Goal: Task Accomplishment & Management: Manage account settings

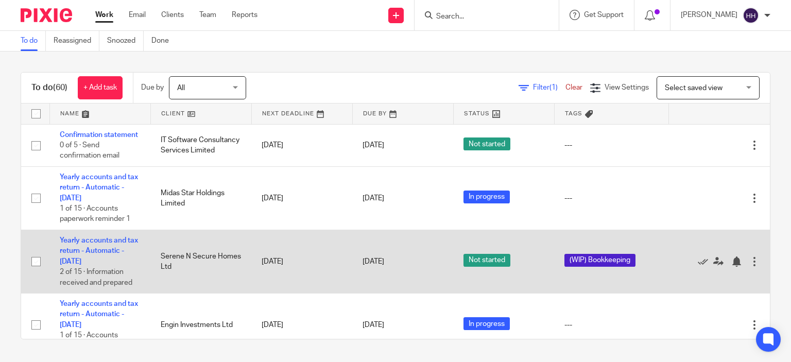
click at [72, 256] on td "Yearly accounts and tax return - Automatic - [DATE] 2 of 15 · Information recei…" at bounding box center [99, 261] width 101 height 63
click at [93, 267] on td "Yearly accounts and tax return - Automatic - [DATE] 2 of 15 · Information recei…" at bounding box center [99, 261] width 101 height 63
click at [93, 264] on link "Yearly accounts and tax return - Automatic - [DATE]" at bounding box center [99, 251] width 78 height 28
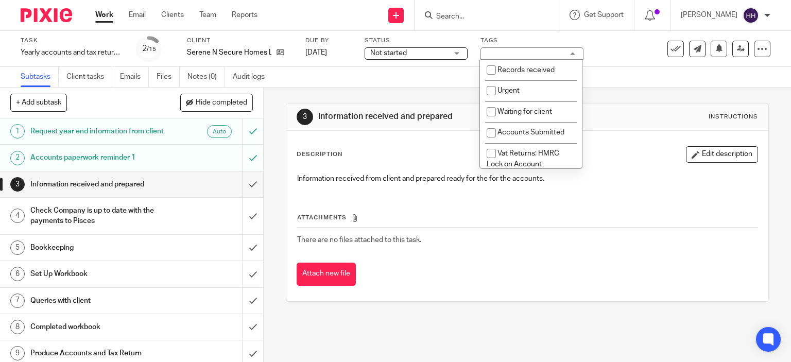
scroll to position [68, 0]
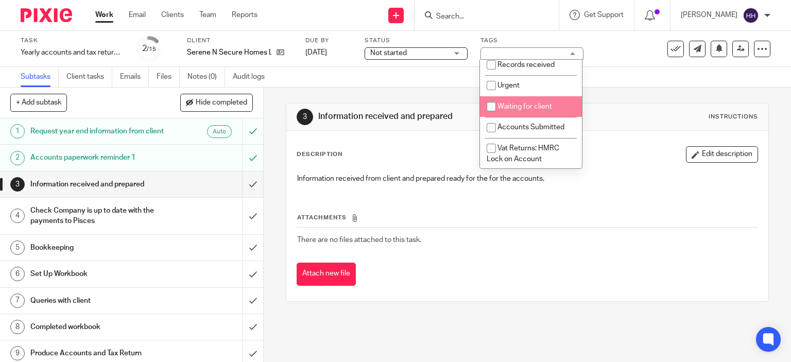
click at [514, 113] on li "Waiting for client" at bounding box center [531, 106] width 102 height 21
checkbox input "true"
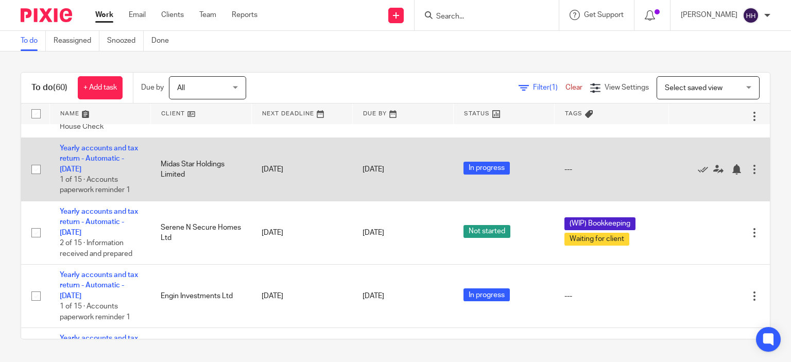
scroll to position [30, 0]
